Goal: Transaction & Acquisition: Obtain resource

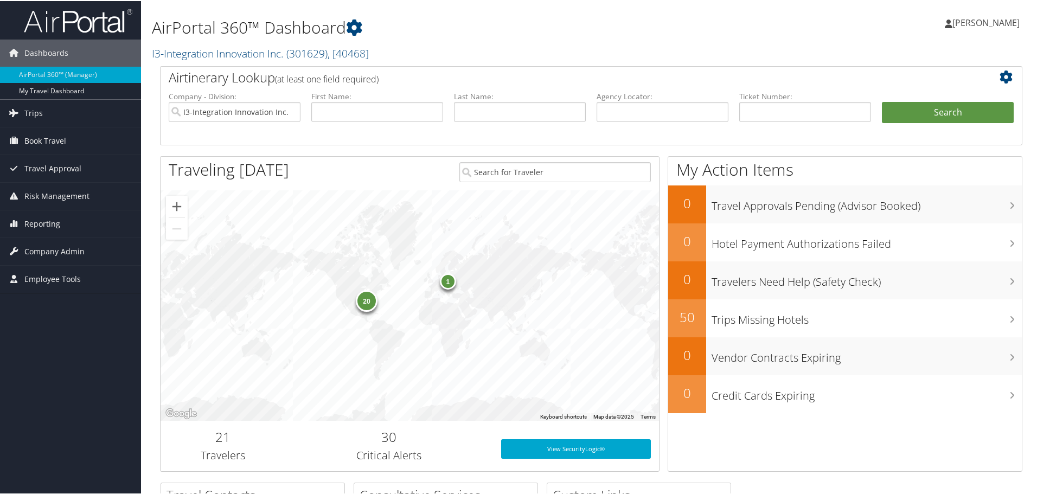
click at [501, 100] on label "Last Name:" at bounding box center [520, 95] width 132 height 11
click at [489, 105] on input "text" at bounding box center [520, 111] width 132 height 20
type input "[PERSON_NAME]"
click at [882, 101] on button "Search" at bounding box center [948, 112] width 132 height 22
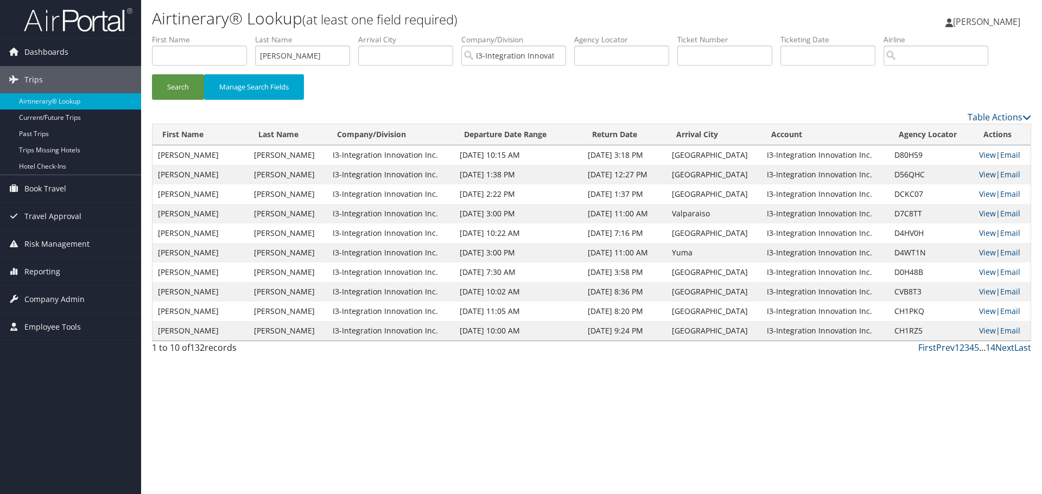
click at [984, 172] on link "View" at bounding box center [987, 174] width 17 height 10
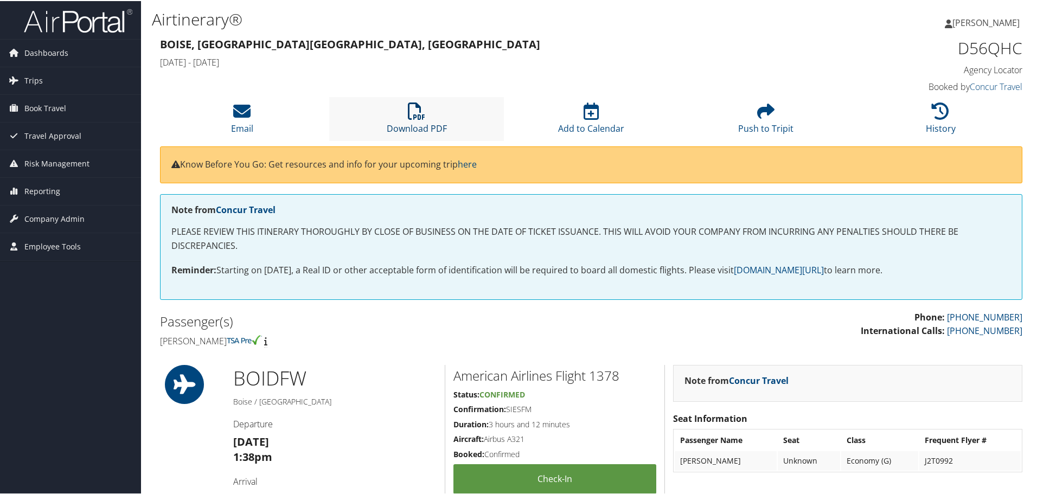
click at [441, 125] on link "Download PDF" at bounding box center [417, 120] width 60 height 26
